Goal: Task Accomplishment & Management: Manage account settings

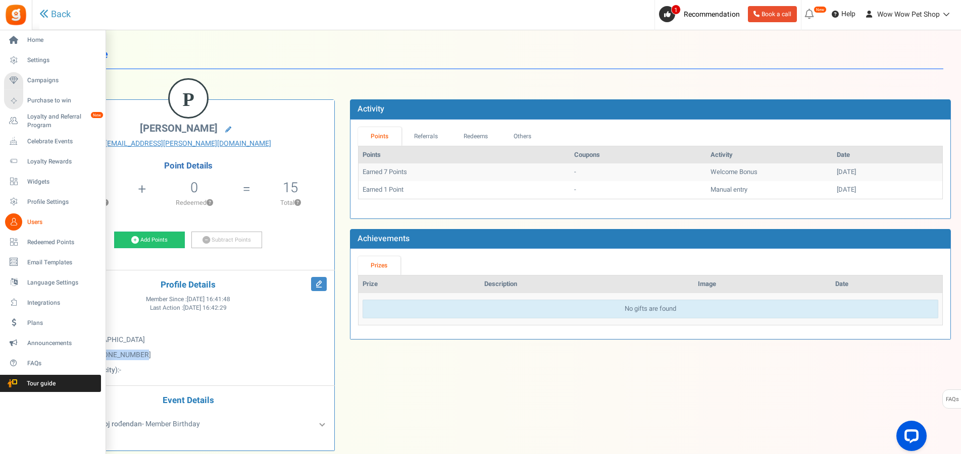
click at [30, 224] on span "Users" at bounding box center [62, 222] width 71 height 9
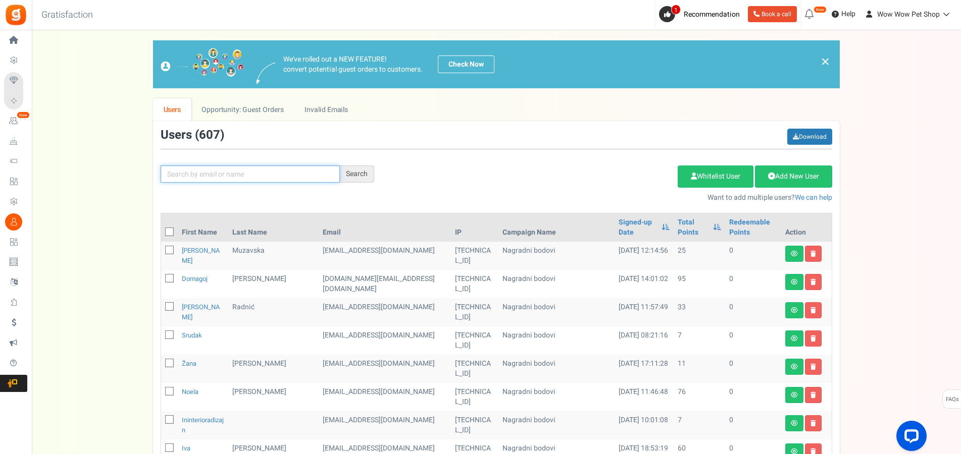
click at [283, 174] on input "text" at bounding box center [250, 174] width 179 height 17
type input "[PERSON_NAME]"
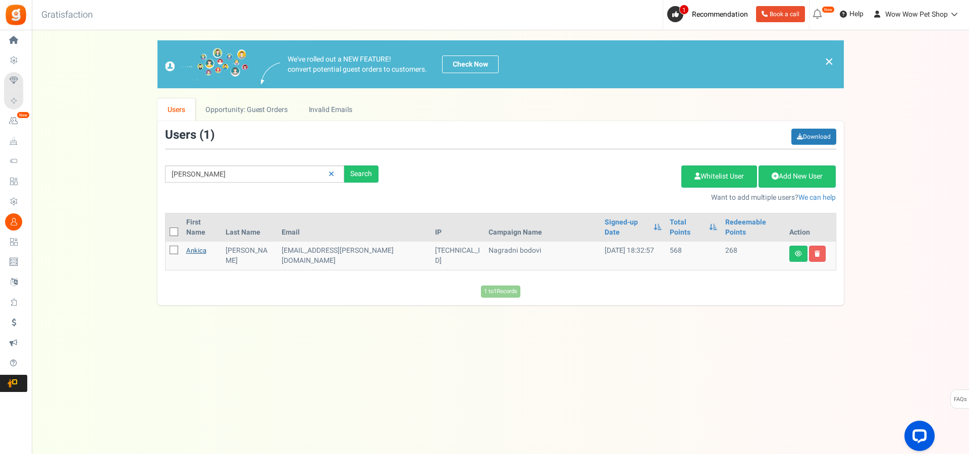
click at [202, 246] on link "Ankica" at bounding box center [196, 251] width 20 height 10
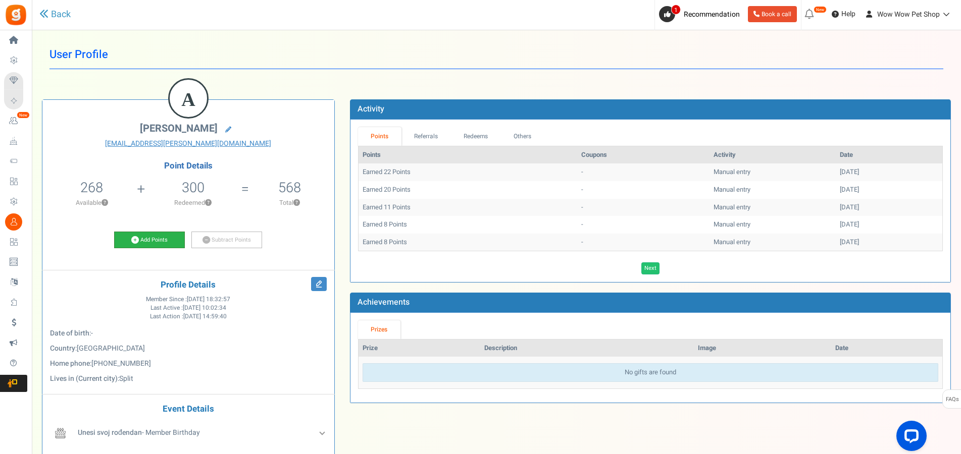
click at [150, 241] on link "Add Points" at bounding box center [149, 240] width 71 height 17
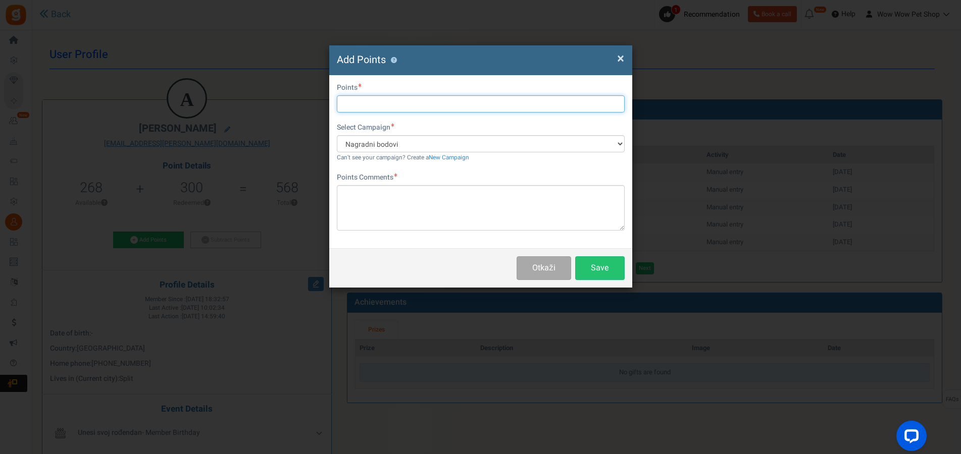
click at [377, 108] on input "text" at bounding box center [481, 103] width 288 height 17
type input "8"
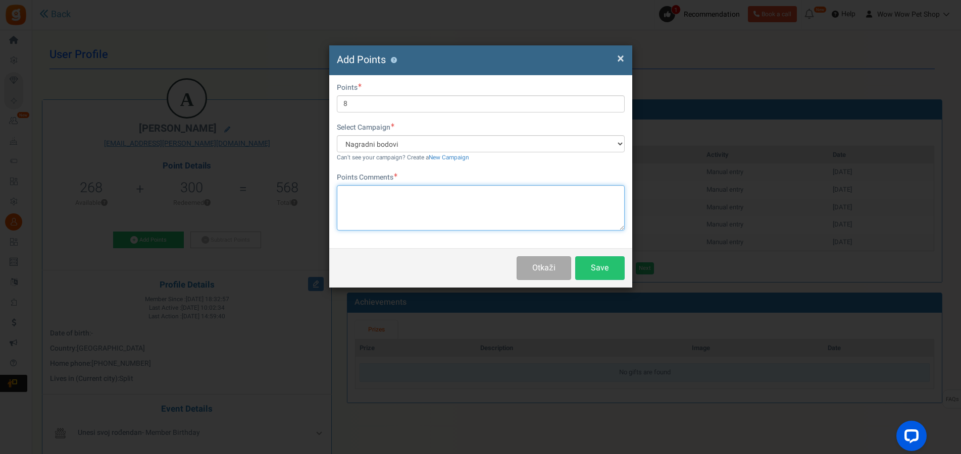
click at [361, 190] on textarea at bounding box center [481, 207] width 288 height 45
type textarea "Račun br. 1581"
click at [599, 267] on button "Save" at bounding box center [599, 268] width 49 height 24
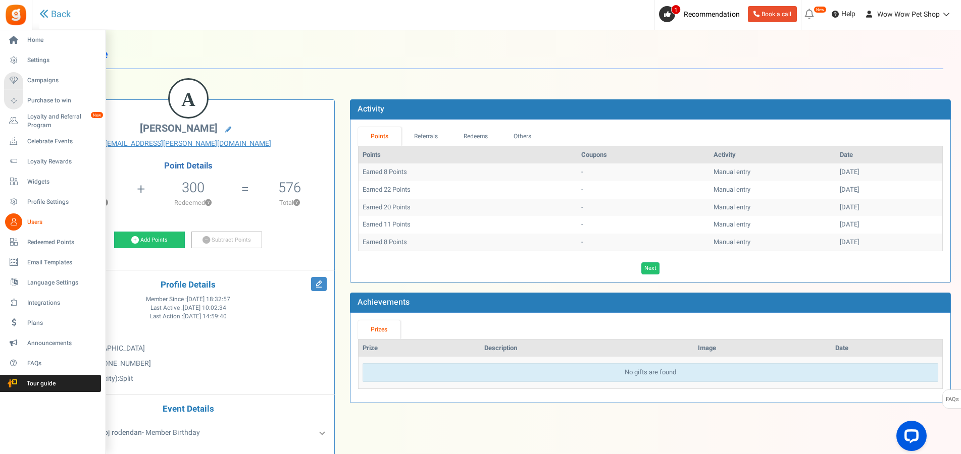
click at [8, 223] on icon at bounding box center [13, 222] width 17 height 17
